Goal: Task Accomplishment & Management: Complete application form

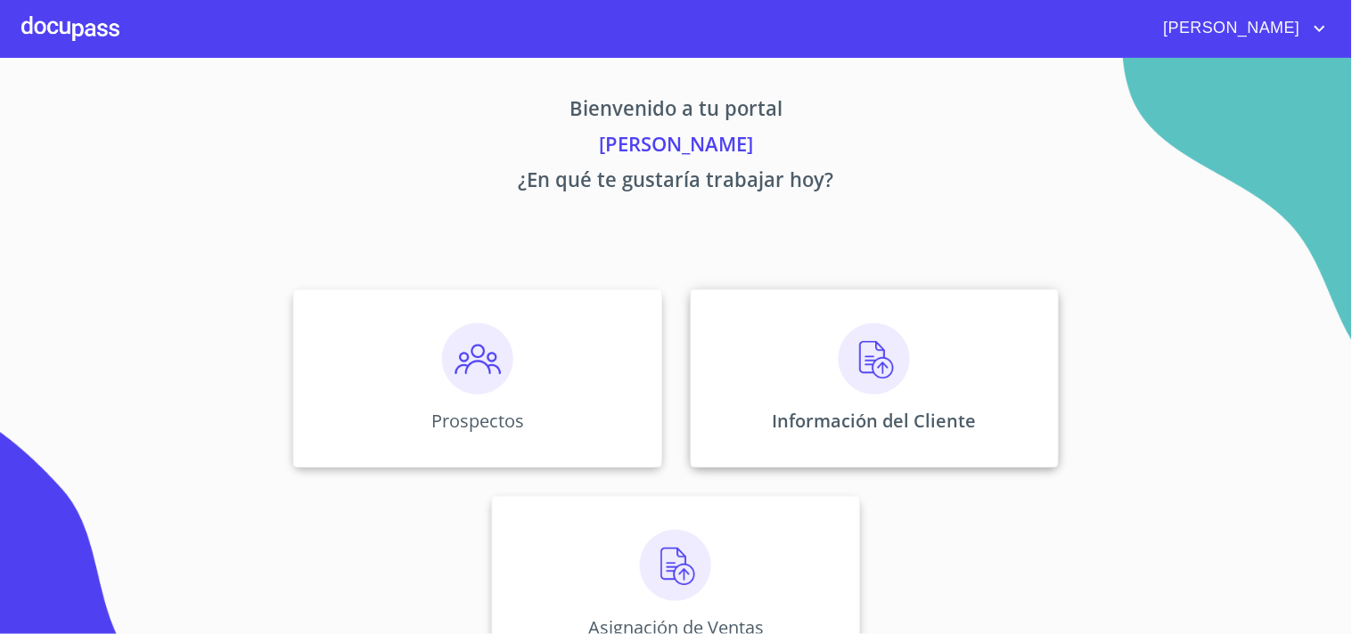
click at [880, 374] on img at bounding box center [874, 358] width 71 height 71
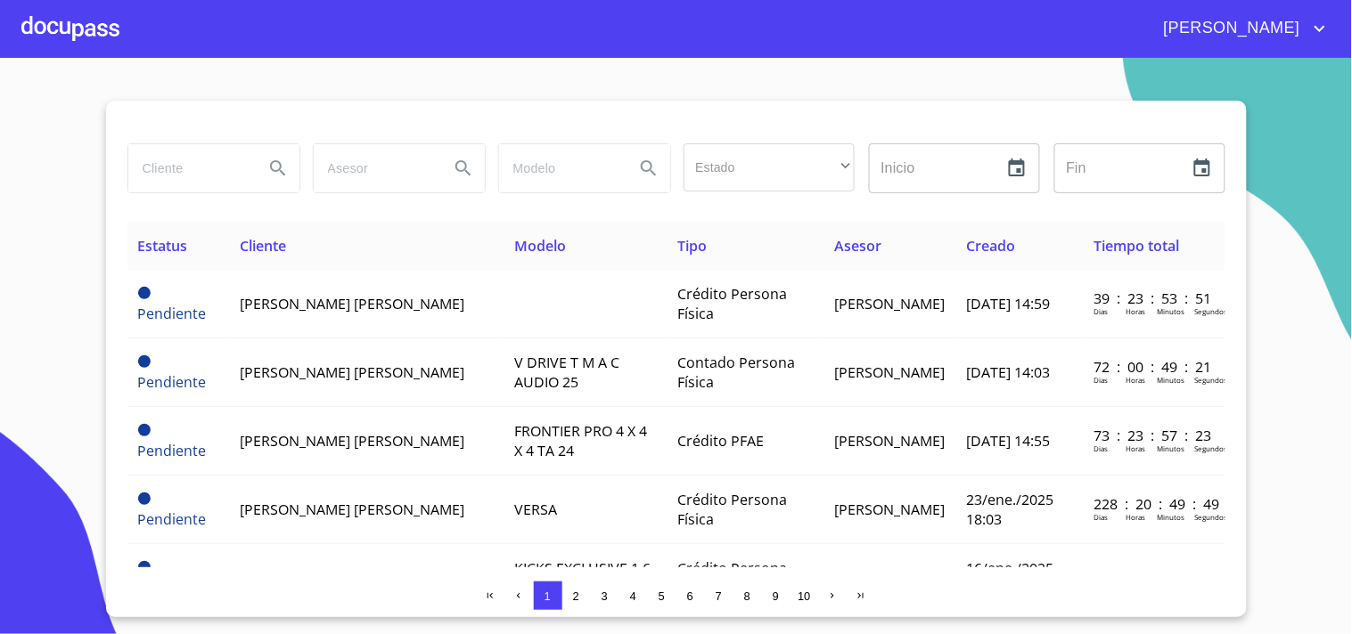
click at [575, 601] on span "2" at bounding box center [576, 596] width 6 height 13
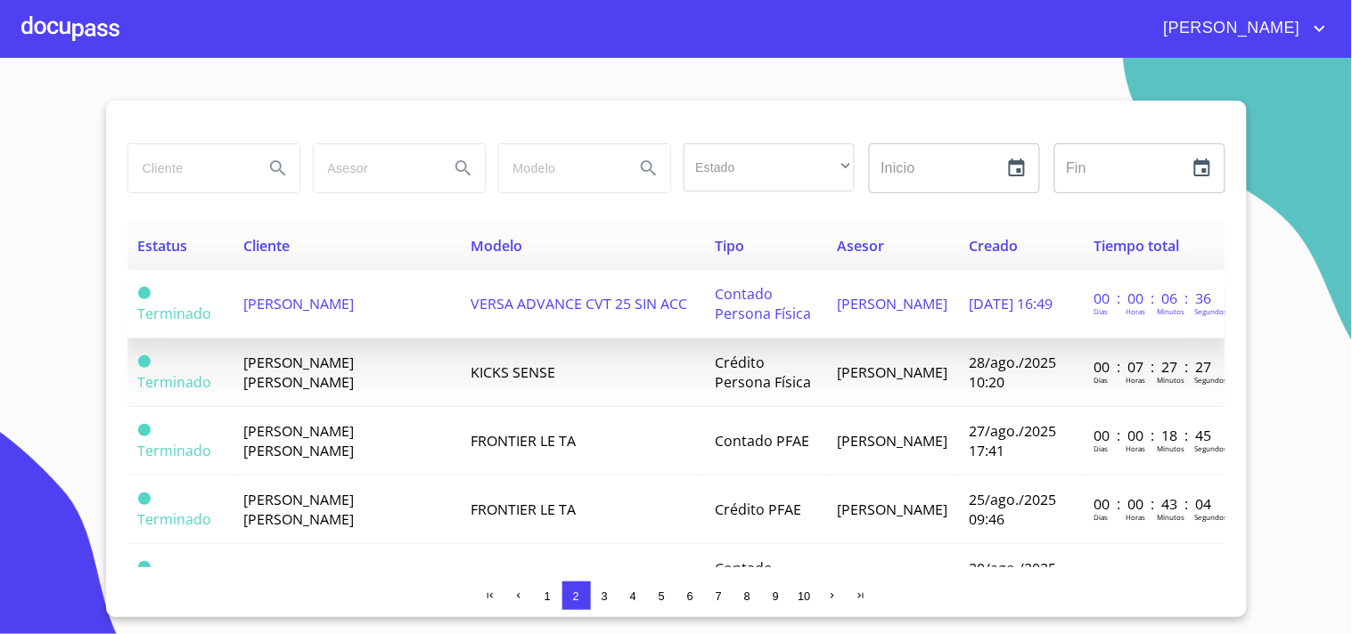
click at [332, 314] on span "[PERSON_NAME]" at bounding box center [299, 304] width 111 height 20
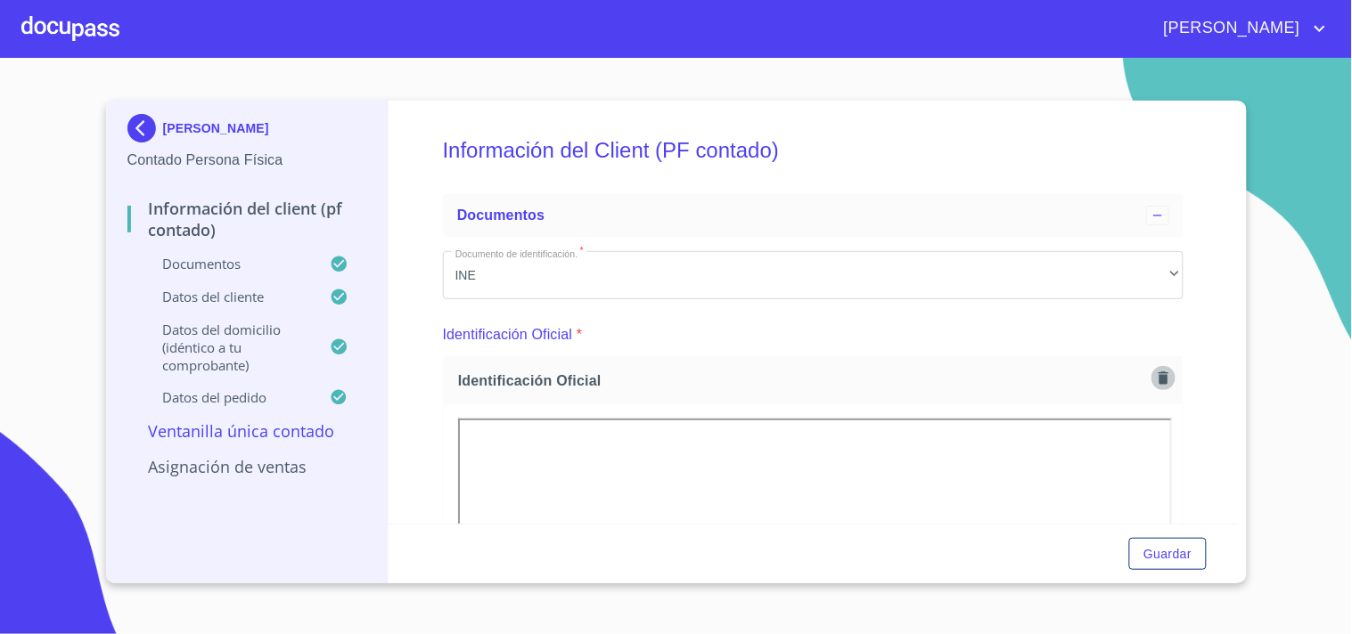
click at [1158, 377] on icon "button" at bounding box center [1163, 378] width 10 height 12
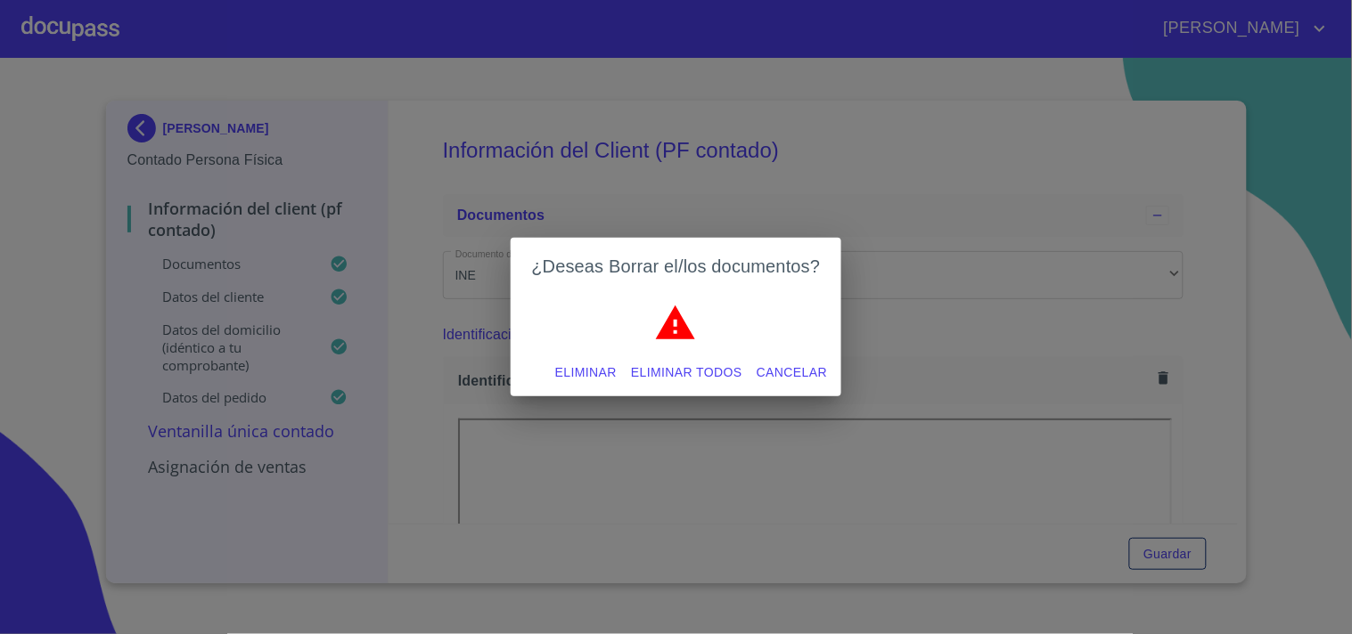
click at [571, 364] on span "Eliminar" at bounding box center [585, 373] width 61 height 22
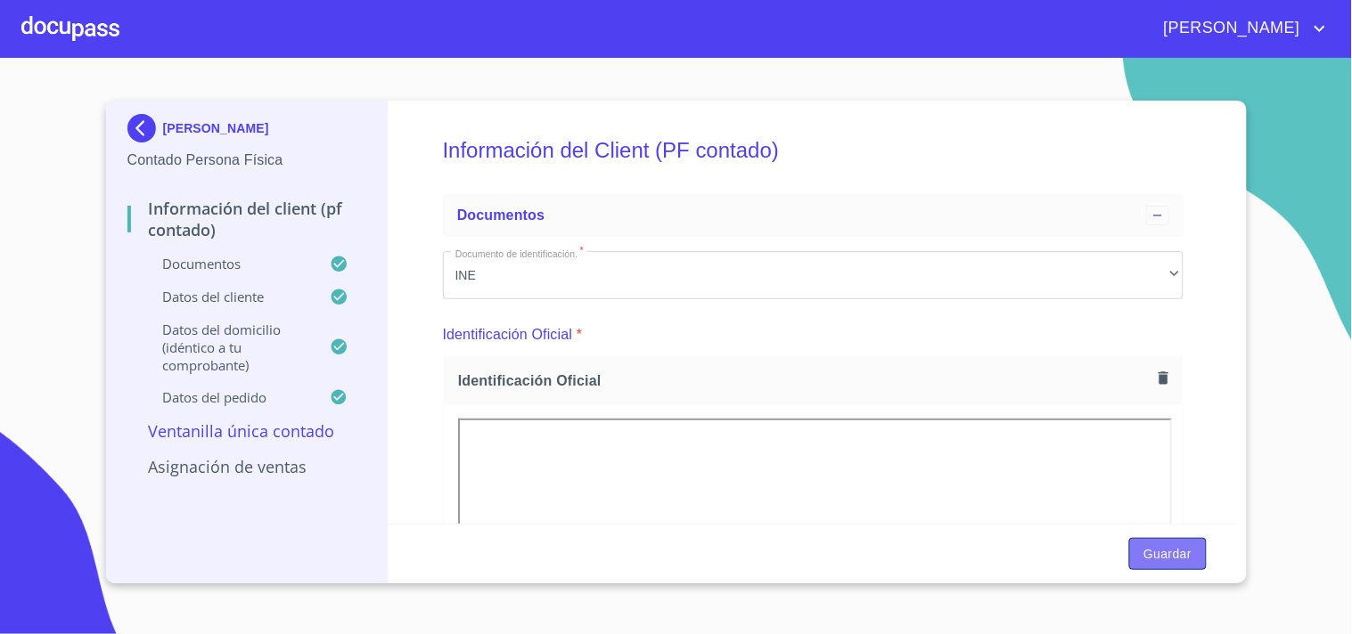
click at [1169, 551] on span "Guardar" at bounding box center [1167, 555] width 48 height 22
